Goal: Information Seeking & Learning: Learn about a topic

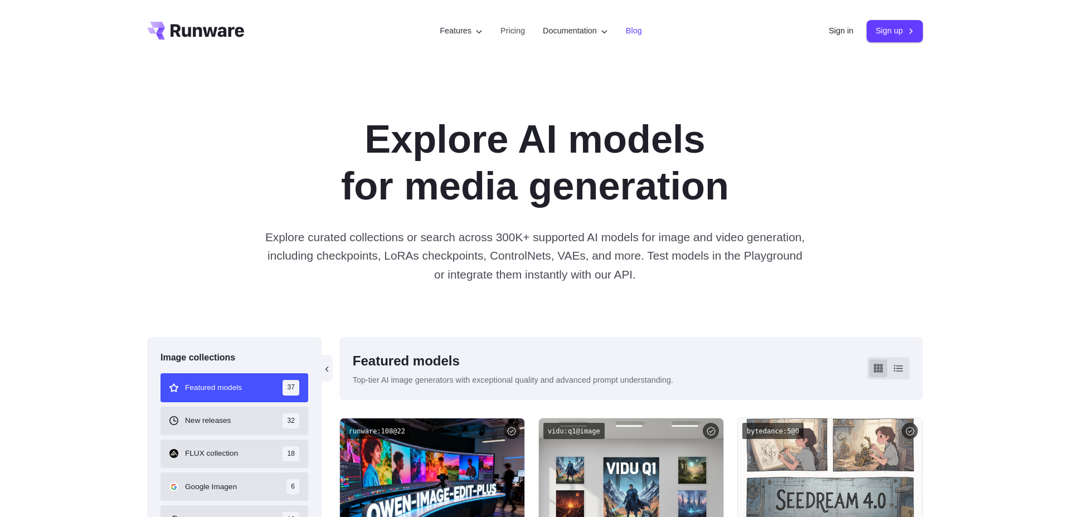
click at [638, 27] on link "Blog" at bounding box center [634, 31] width 16 height 13
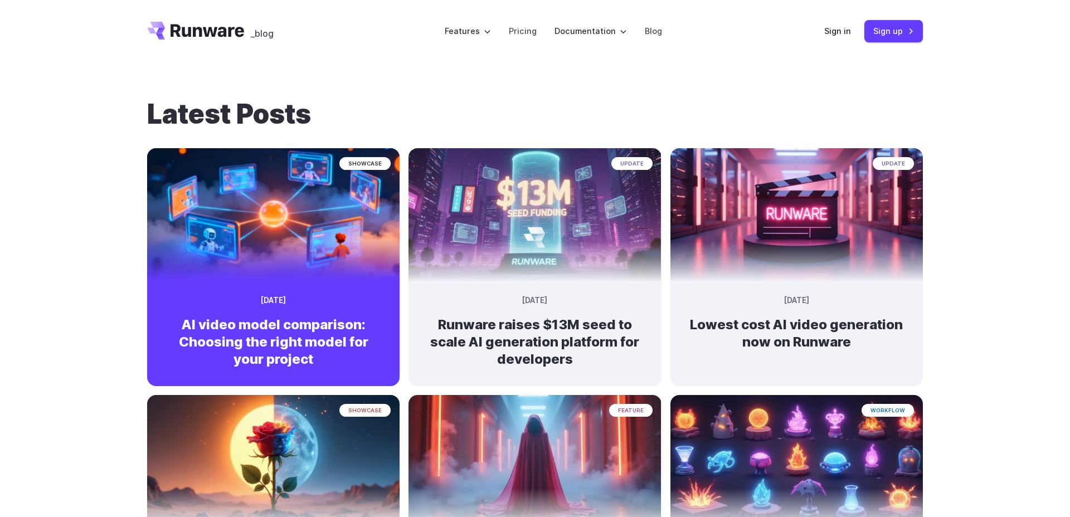
click at [336, 259] on img at bounding box center [273, 210] width 265 height 140
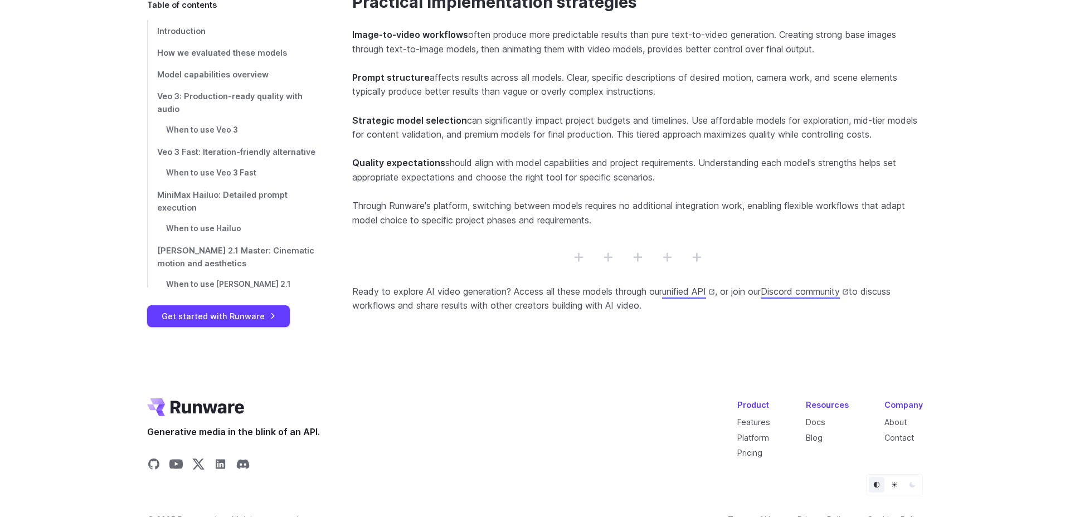
scroll to position [8254, 0]
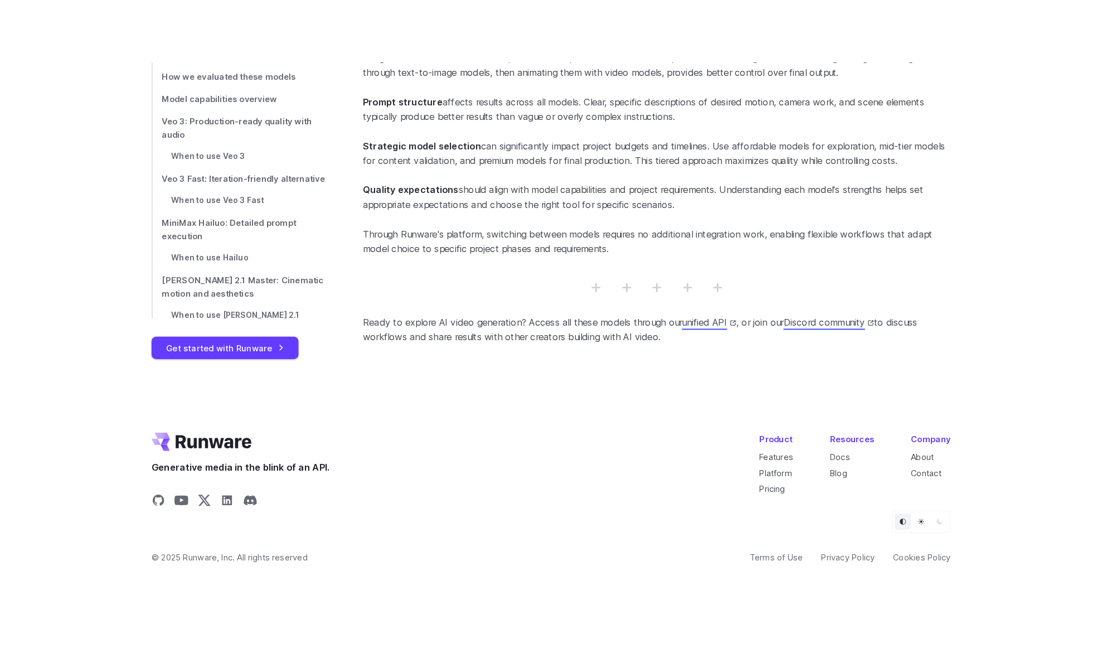
scroll to position [8163, 0]
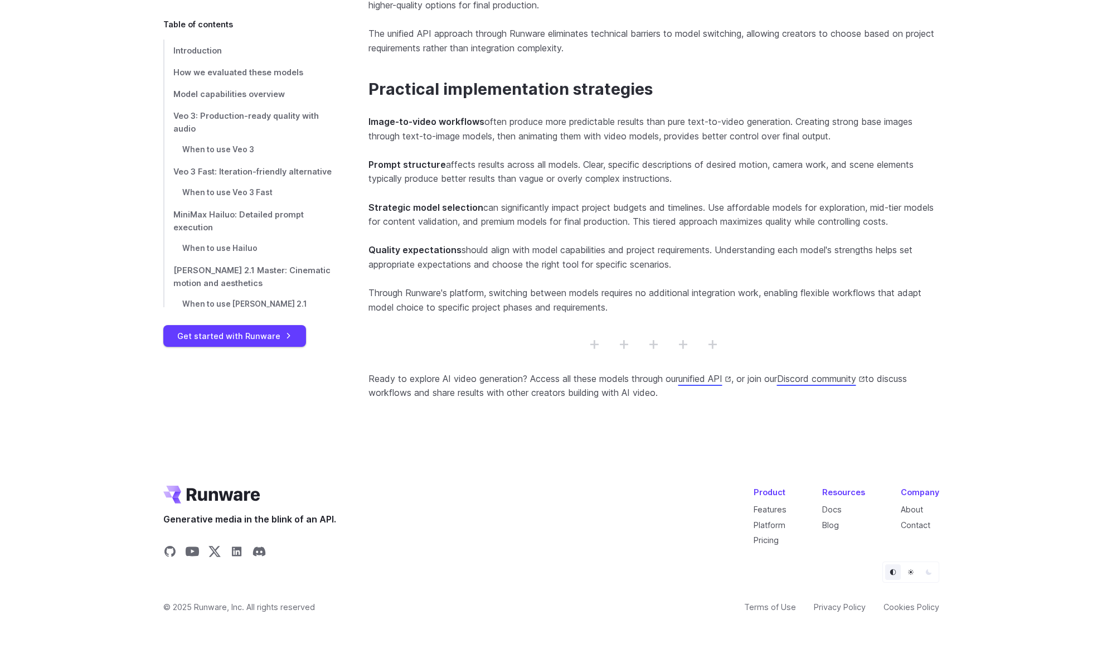
click at [458, 395] on p "Ready to explore AI video generation? Access all these models through our unifi…" at bounding box center [653, 386] width 571 height 28
